Goal: Register for event/course

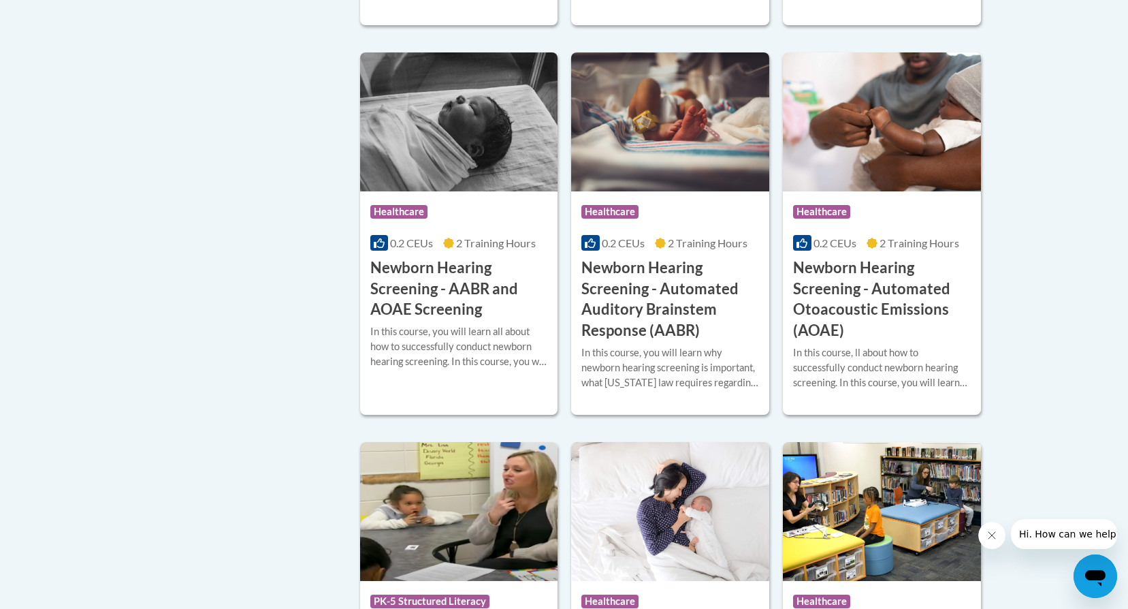
scroll to position [2451, 0]
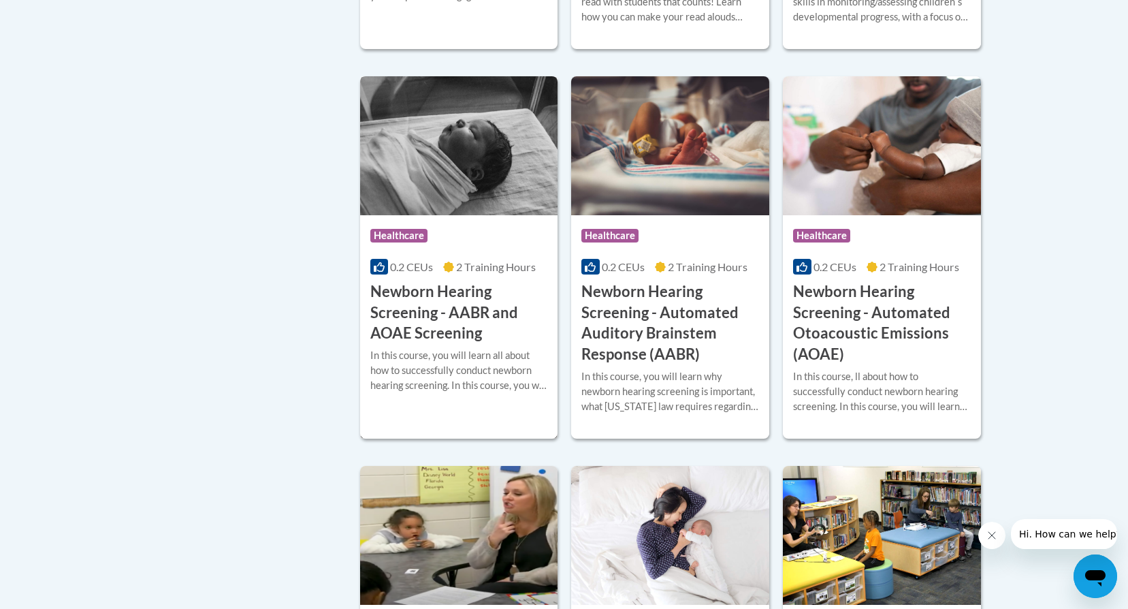
click at [479, 178] on img at bounding box center [459, 145] width 198 height 139
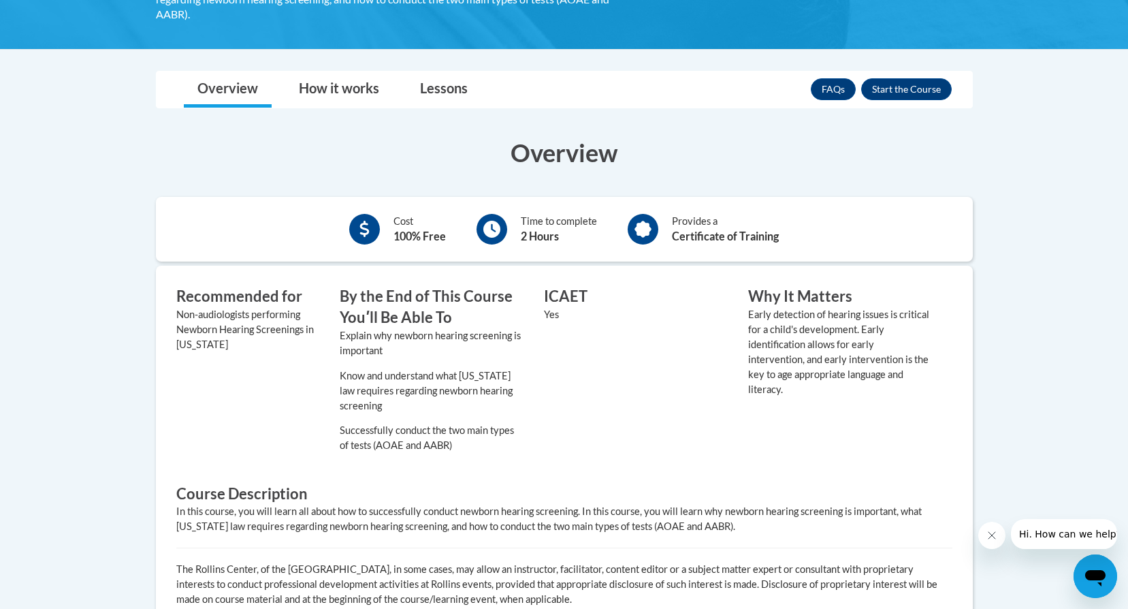
scroll to position [353, 0]
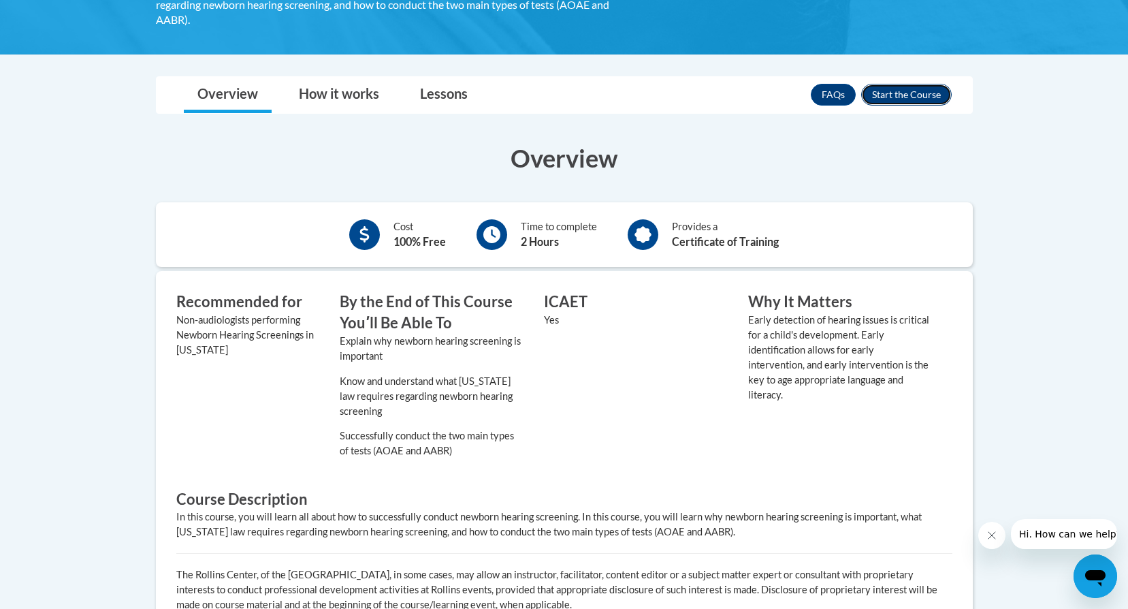
click at [906, 94] on button "Enroll" at bounding box center [906, 95] width 91 height 22
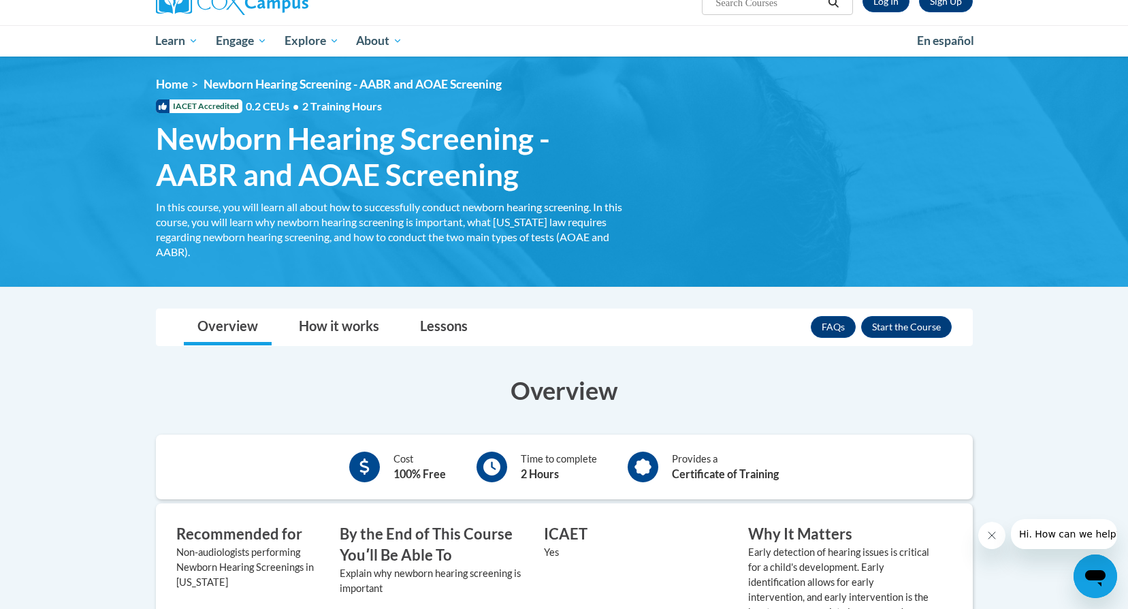
scroll to position [81, 0]
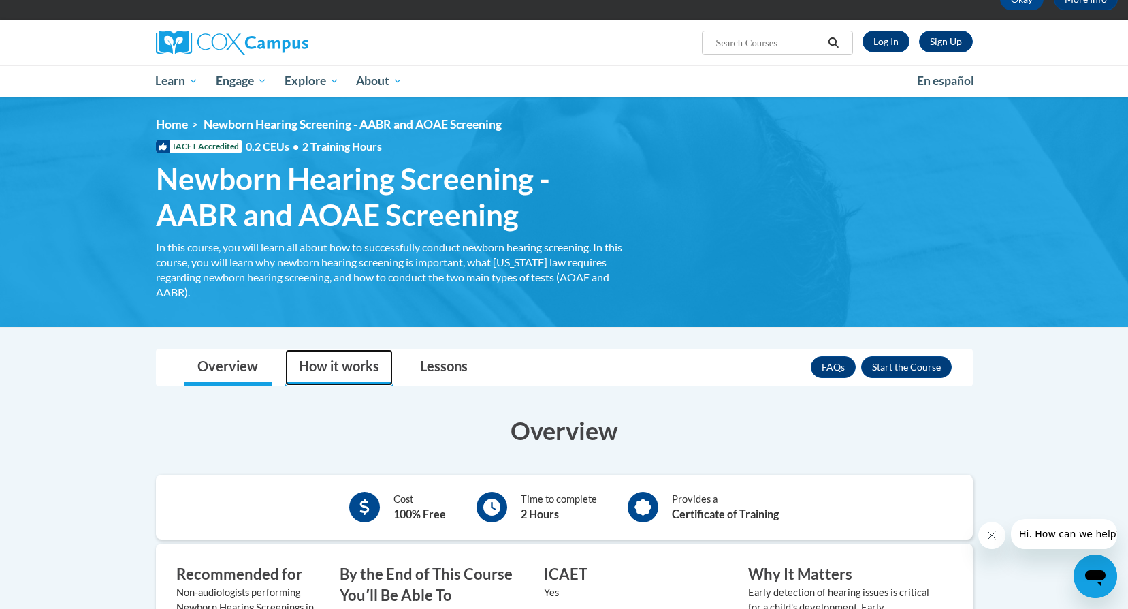
click at [352, 363] on link "How it works" at bounding box center [339, 367] width 108 height 36
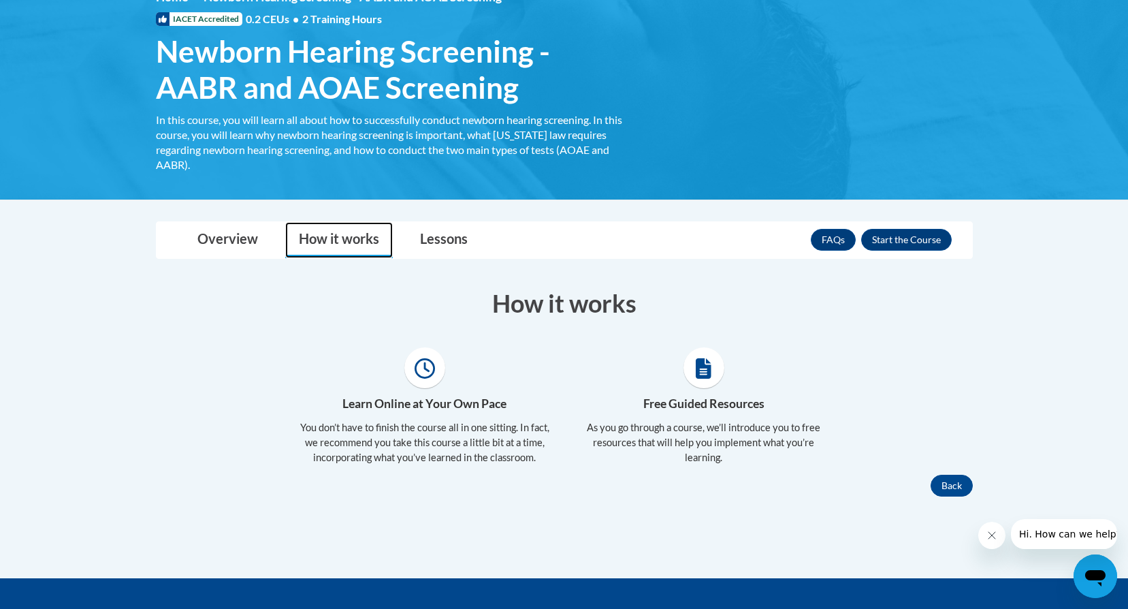
scroll to position [285, 0]
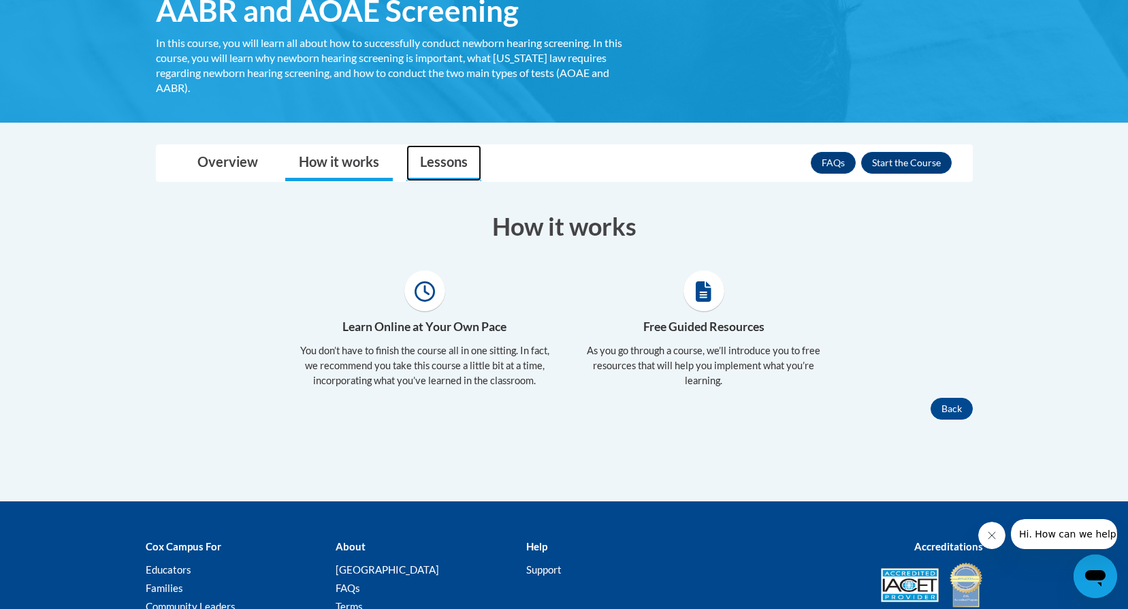
click at [423, 172] on link "Lessons" at bounding box center [443, 163] width 75 height 36
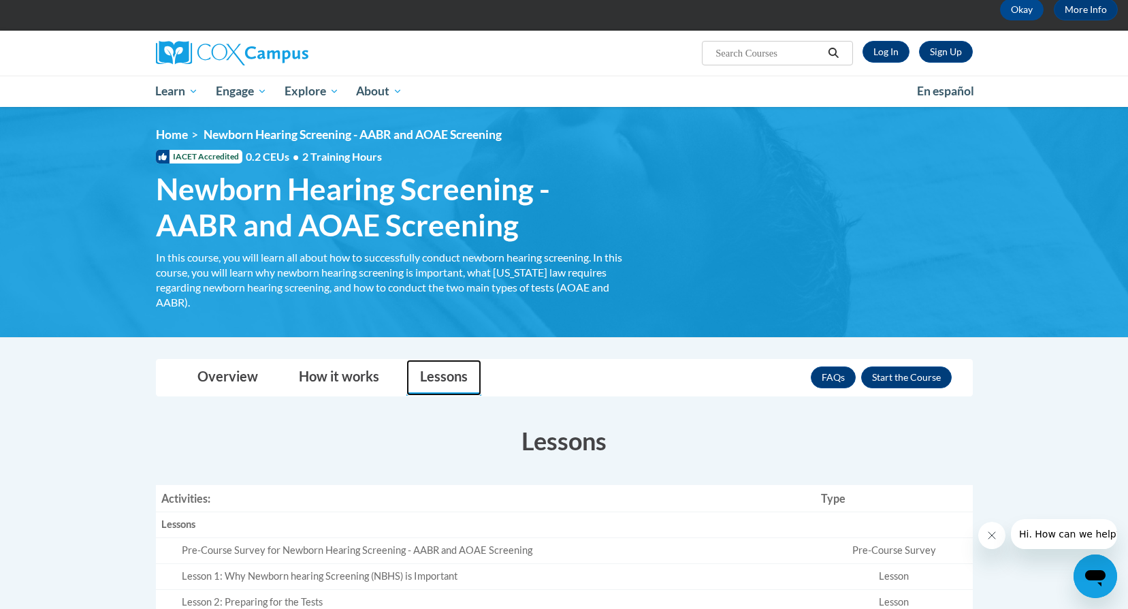
scroll to position [13, 0]
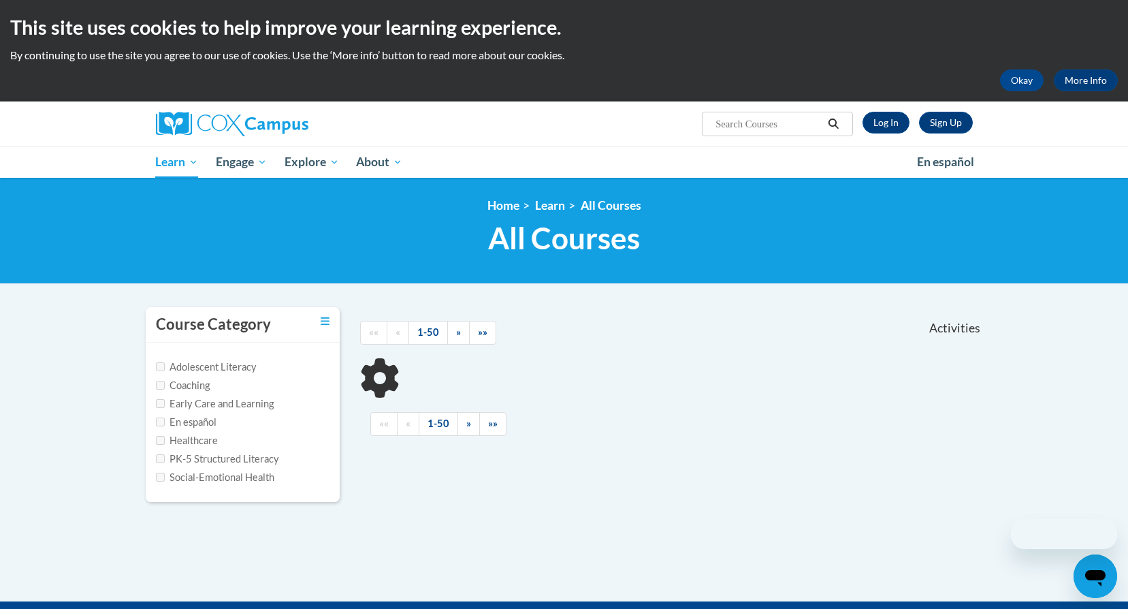
scroll to position [217, 0]
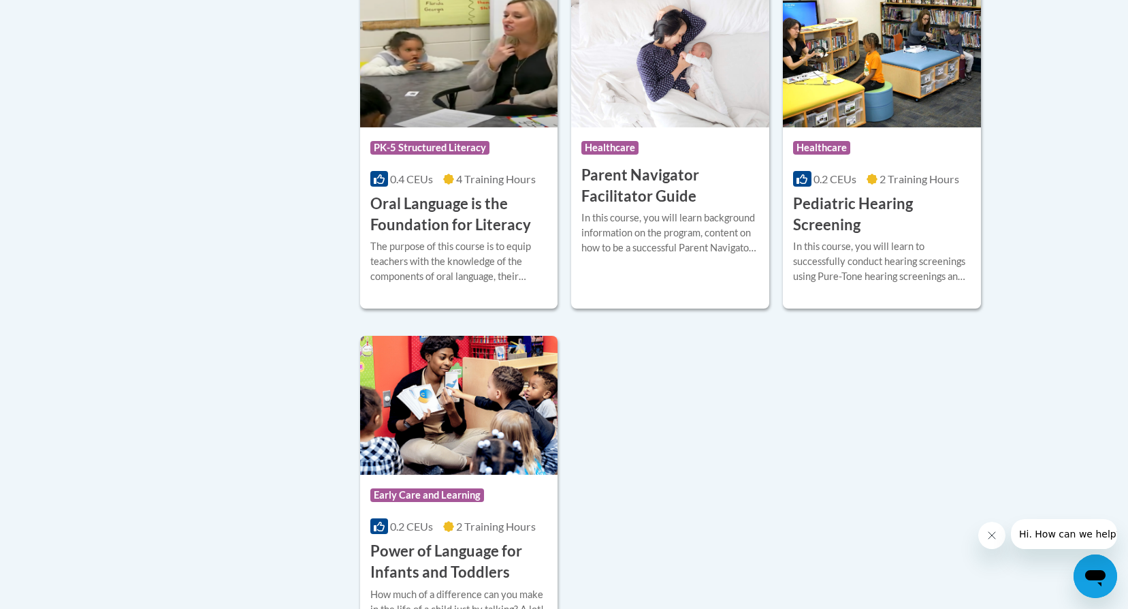
scroll to position [2928, 0]
click at [824, 231] on h3 "Pediatric Hearing Screening" at bounding box center [882, 215] width 178 height 42
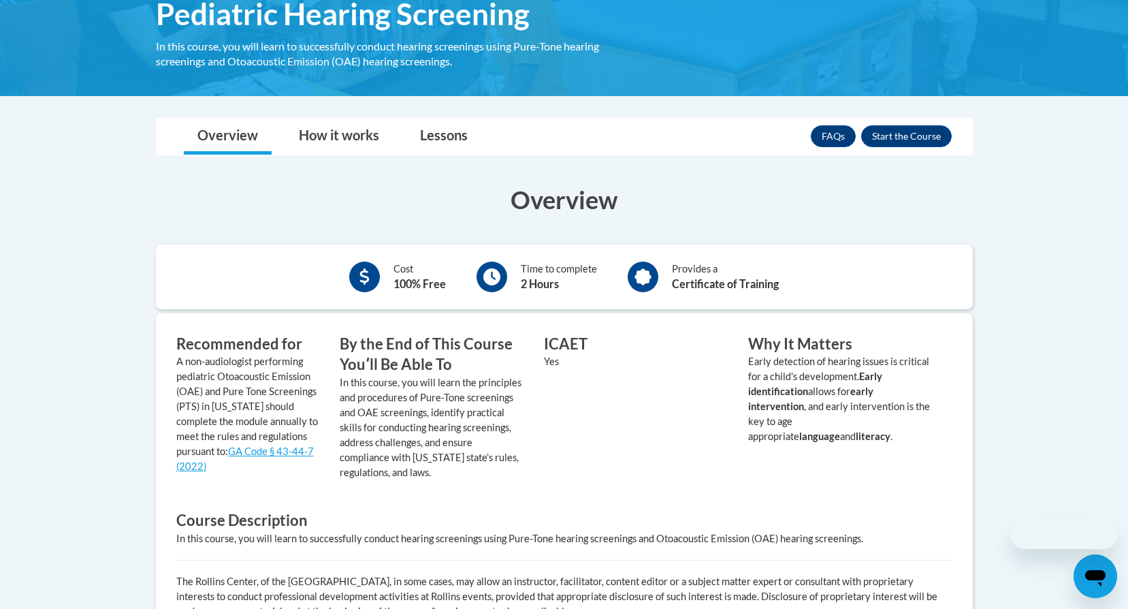
scroll to position [272, 0]
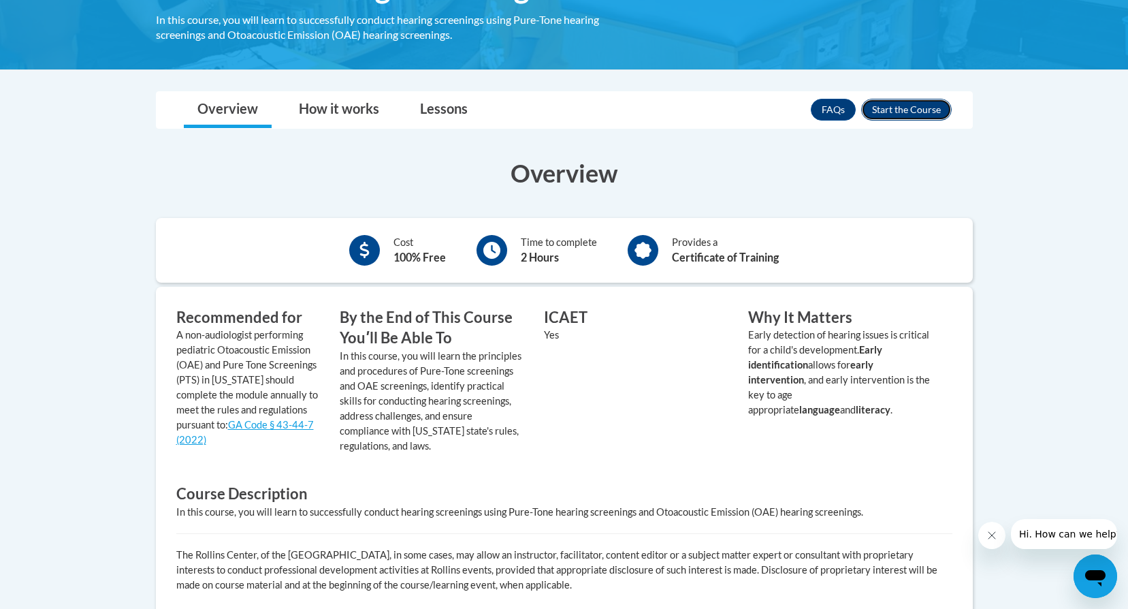
click at [902, 112] on button "Enroll" at bounding box center [906, 110] width 91 height 22
